Goal: Information Seeking & Learning: Learn about a topic

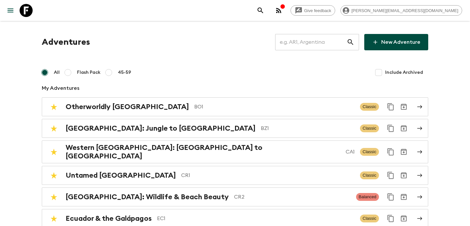
click at [320, 47] on input "text" at bounding box center [311, 42] width 72 height 18
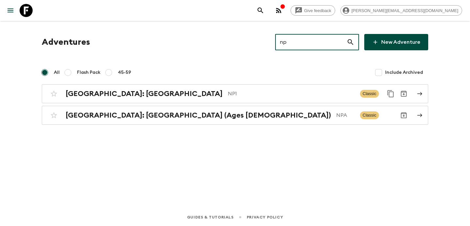
type input "npa"
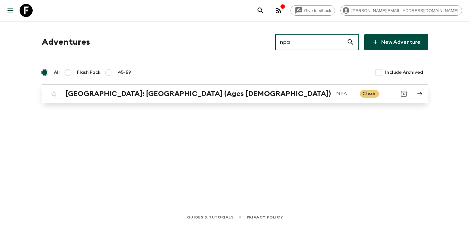
click at [275, 88] on div "[GEOGRAPHIC_DATA]: [GEOGRAPHIC_DATA] (Ages [DEMOGRAPHIC_DATA]) NPA Classic" at bounding box center [222, 93] width 350 height 13
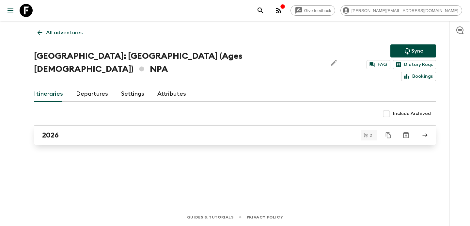
click at [252, 131] on div "2026" at bounding box center [229, 135] width 374 height 8
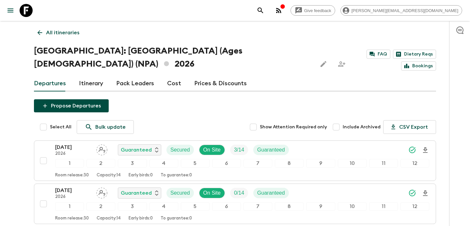
click at [65, 34] on p "All itineraries" at bounding box center [62, 33] width 33 height 8
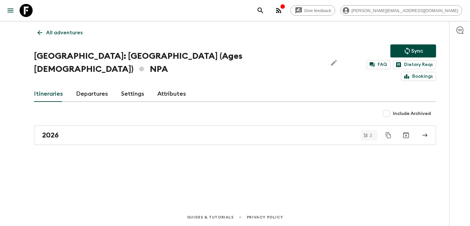
click at [65, 34] on p "All adventures" at bounding box center [64, 33] width 37 height 8
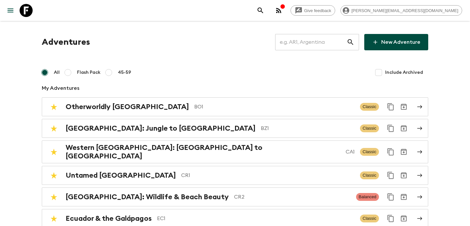
click at [310, 49] on input "text" at bounding box center [311, 42] width 72 height 18
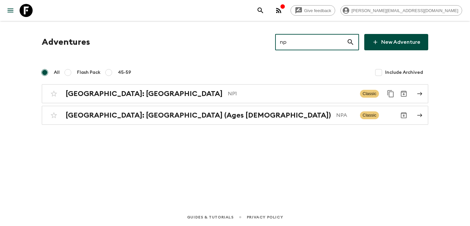
type input "np1"
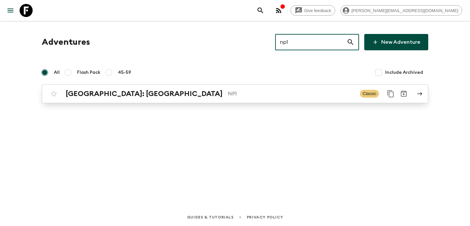
click at [264, 96] on p "NP1" at bounding box center [291, 94] width 127 height 8
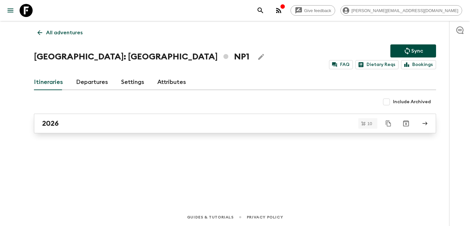
click at [214, 117] on link "2026" at bounding box center [235, 124] width 402 height 20
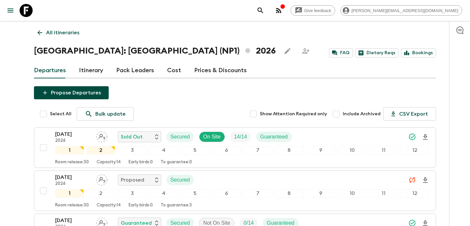
click at [55, 29] on p "All itineraries" at bounding box center [62, 33] width 33 height 8
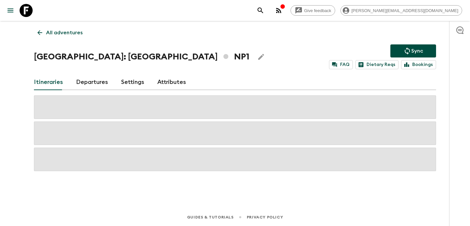
click at [55, 29] on p "All adventures" at bounding box center [64, 33] width 37 height 8
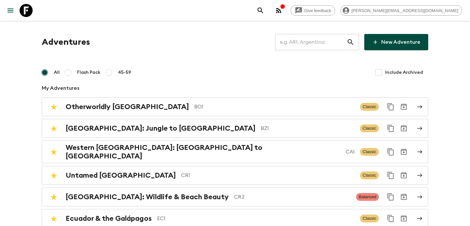
click at [308, 38] on input "text" at bounding box center [311, 42] width 72 height 18
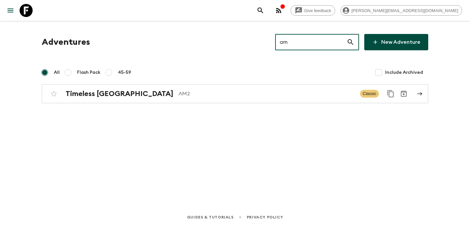
type input "am2"
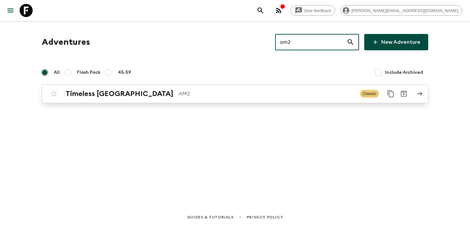
click at [241, 96] on p "AM2" at bounding box center [267, 94] width 176 height 8
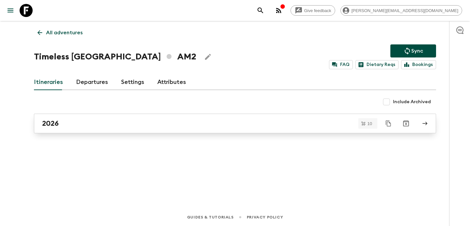
click at [222, 125] on div "2026" at bounding box center [229, 123] width 374 height 8
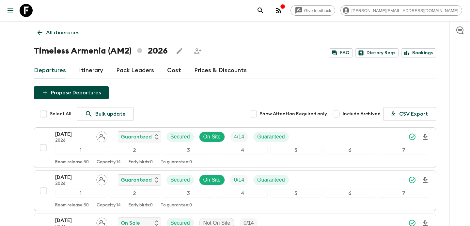
click at [74, 32] on p "All itineraries" at bounding box center [62, 33] width 33 height 8
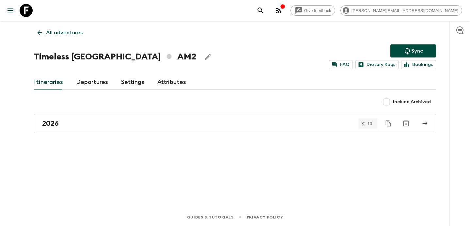
click at [74, 32] on p "All adventures" at bounding box center [64, 33] width 37 height 8
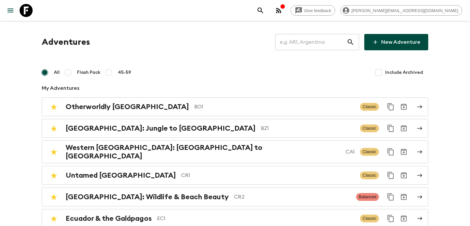
click at [306, 43] on input "text" at bounding box center [311, 42] width 72 height 18
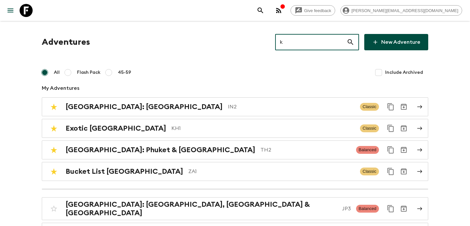
type input "kg"
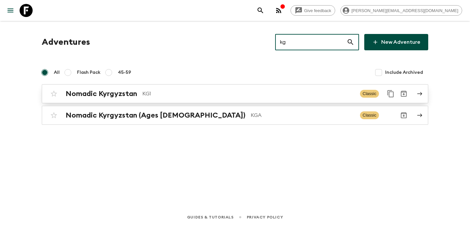
click at [261, 99] on div "Nomadic Kyrgyzstan KG1 Classic" at bounding box center [222, 93] width 350 height 13
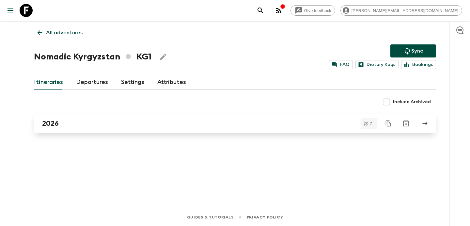
click at [240, 122] on div "2026" at bounding box center [229, 123] width 374 height 8
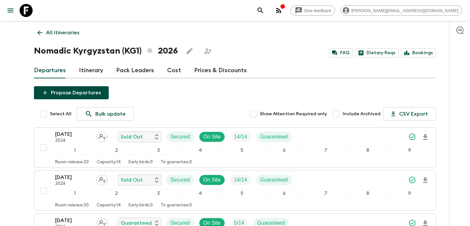
click at [67, 34] on p "All itineraries" at bounding box center [62, 33] width 33 height 8
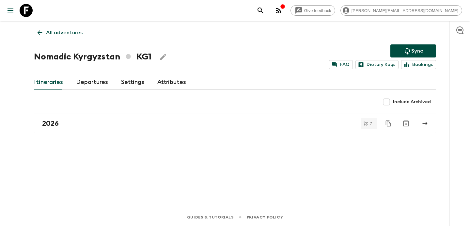
click at [67, 34] on p "All adventures" at bounding box center [64, 33] width 37 height 8
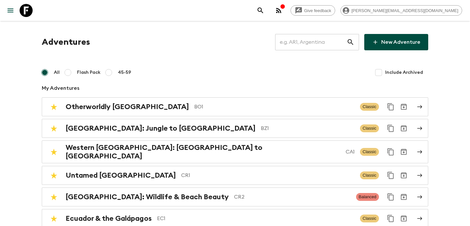
click at [313, 38] on input "text" at bounding box center [311, 42] width 72 height 18
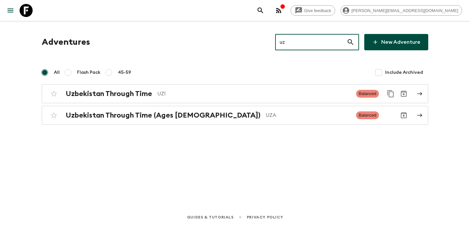
type input "uz1"
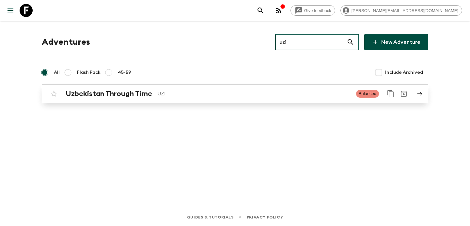
click at [278, 88] on div "Uzbekistan Through Time UZ1 Balanced" at bounding box center [222, 93] width 350 height 13
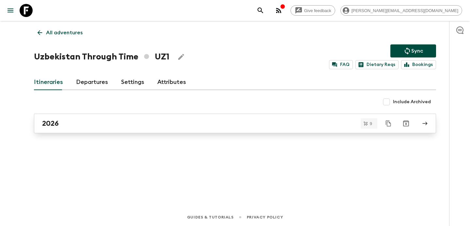
click at [245, 120] on div "2026" at bounding box center [229, 123] width 374 height 8
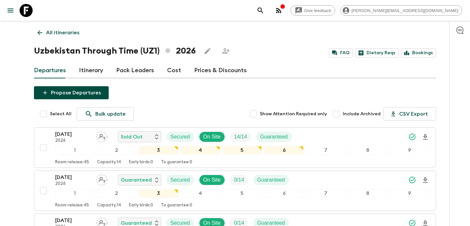
click at [63, 33] on p "All itineraries" at bounding box center [62, 33] width 33 height 8
